Goal: Information Seeking & Learning: Find specific fact

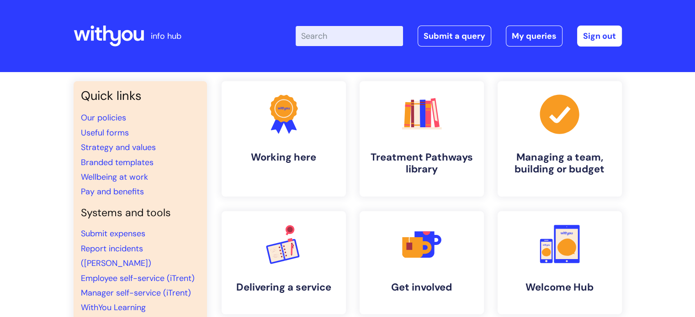
click at [324, 38] on input "Enter your search term here..." at bounding box center [349, 36] width 107 height 20
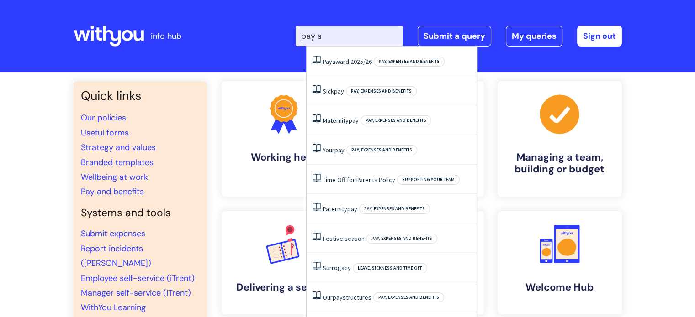
type input "pay st"
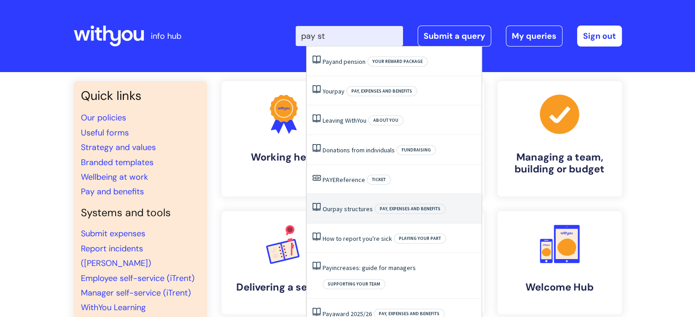
click at [345, 201] on li "Our pay structures Pay, expenses and benefits" at bounding box center [393, 209] width 175 height 30
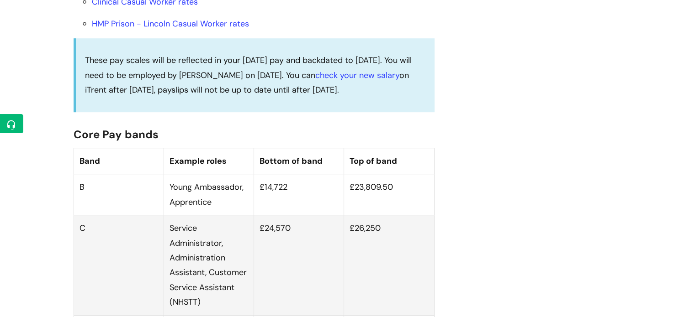
scroll to position [548, 0]
